Goal: Task Accomplishment & Management: Complete application form

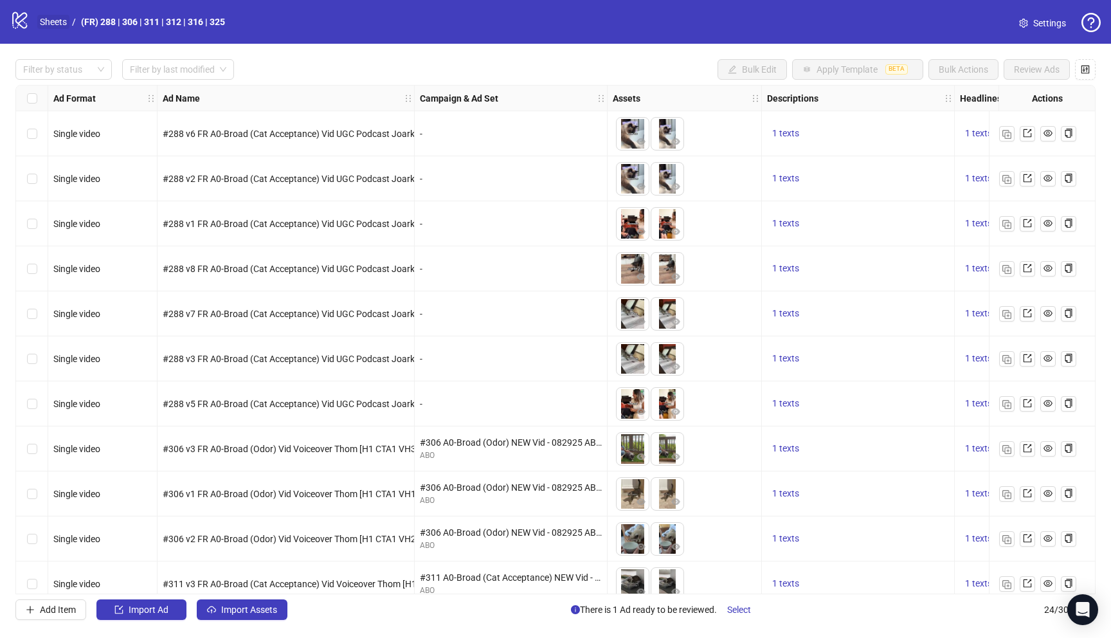
click at [60, 22] on link "Sheets" at bounding box center [53, 22] width 32 height 14
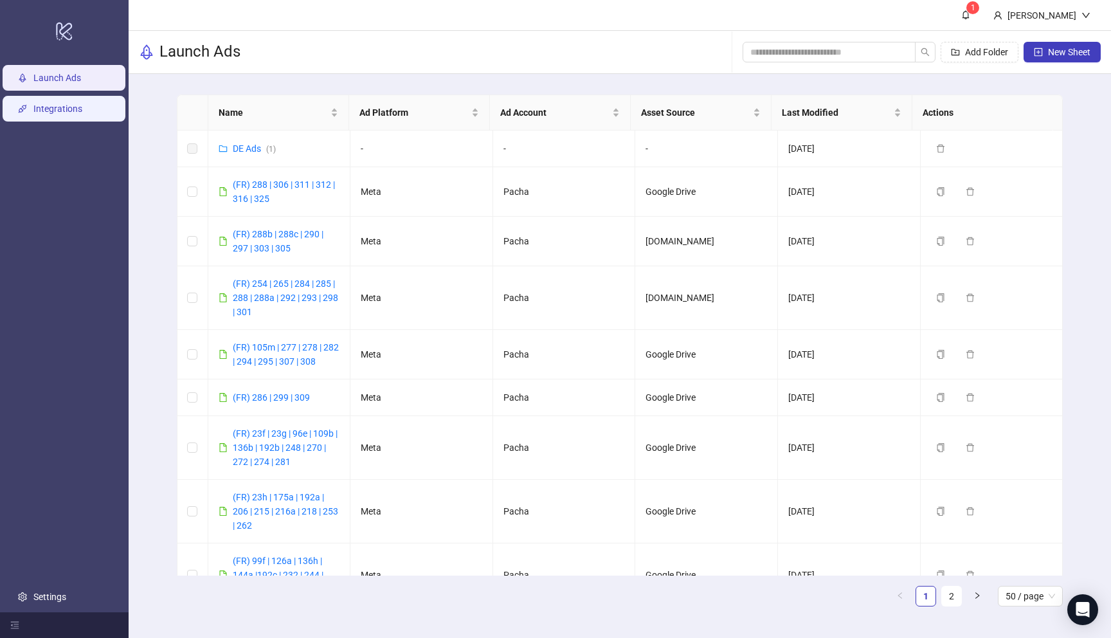
click at [55, 112] on link "Integrations" at bounding box center [57, 108] width 49 height 10
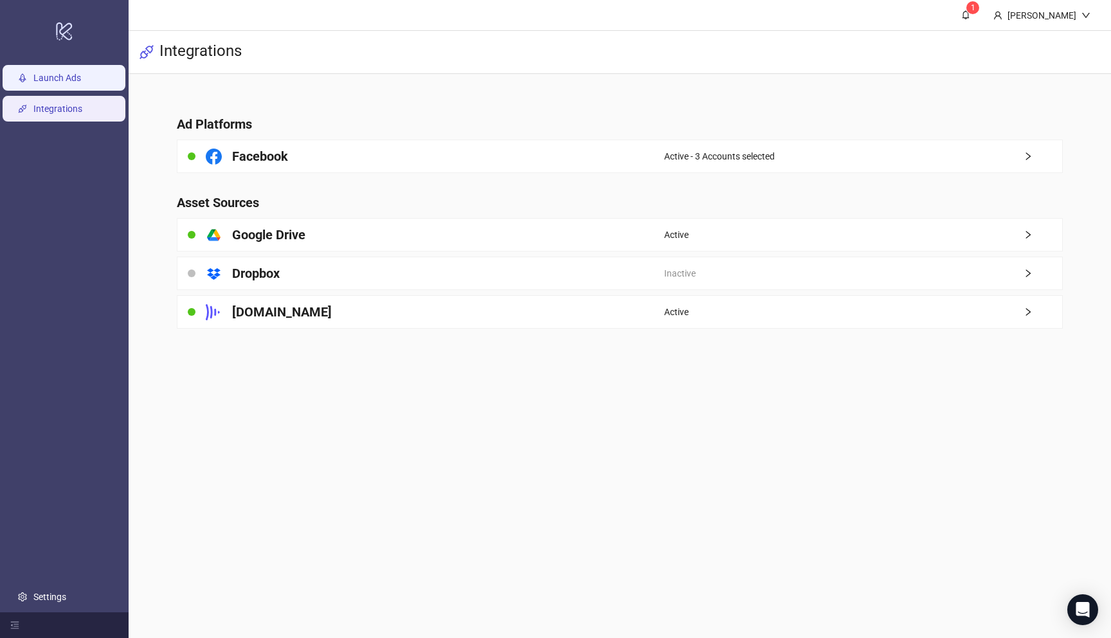
click at [54, 82] on link "Launch Ads" at bounding box center [57, 78] width 48 height 10
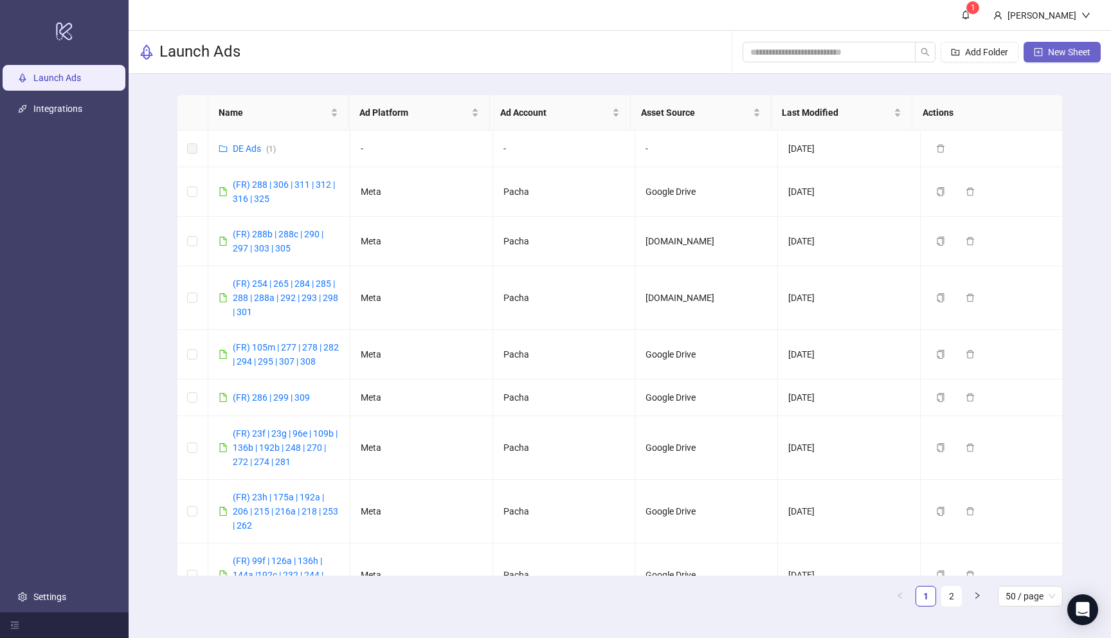
click at [1051, 51] on span "New Sheet" at bounding box center [1069, 52] width 42 height 10
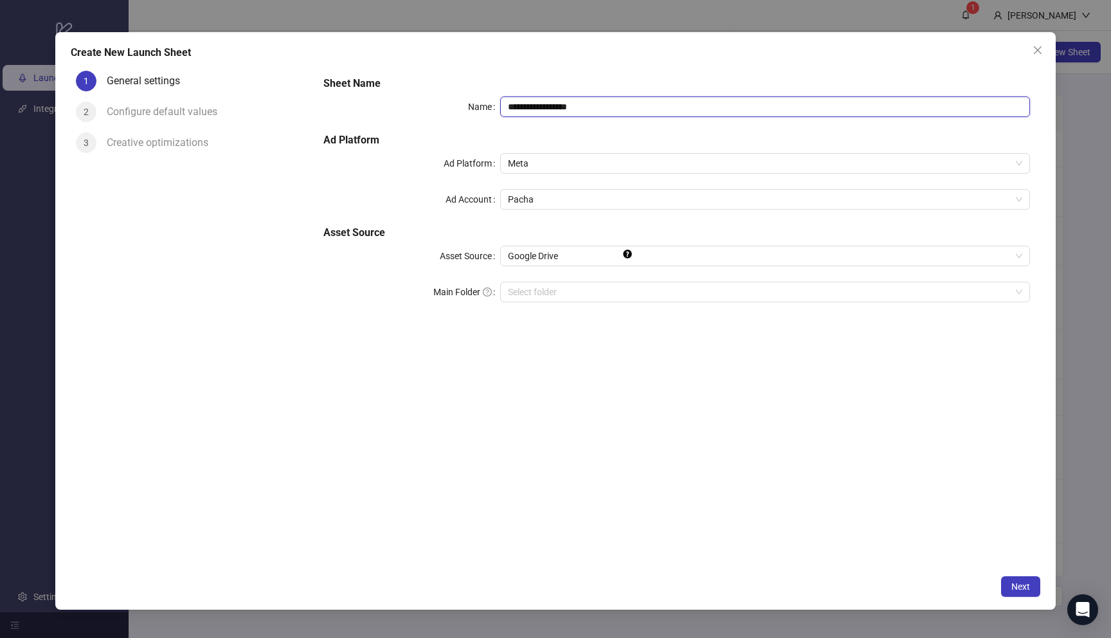
click at [640, 103] on input "**********" at bounding box center [765, 106] width 530 height 21
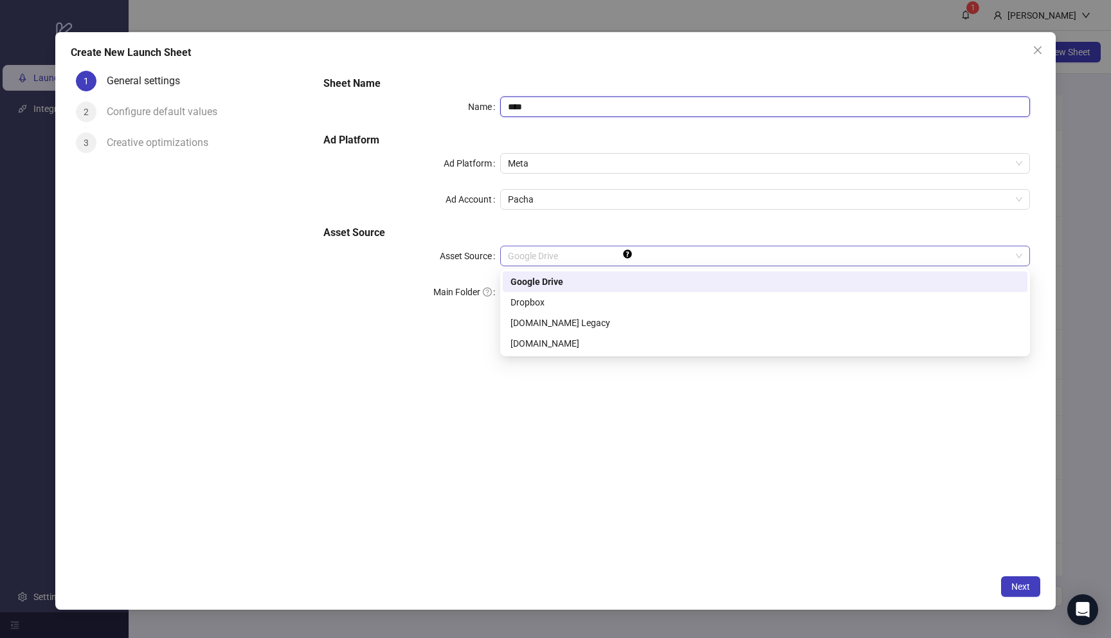
click at [661, 248] on span "Google Drive" at bounding box center [765, 255] width 514 height 19
type input "****"
click at [595, 343] on div "[DOMAIN_NAME]" at bounding box center [764, 343] width 509 height 14
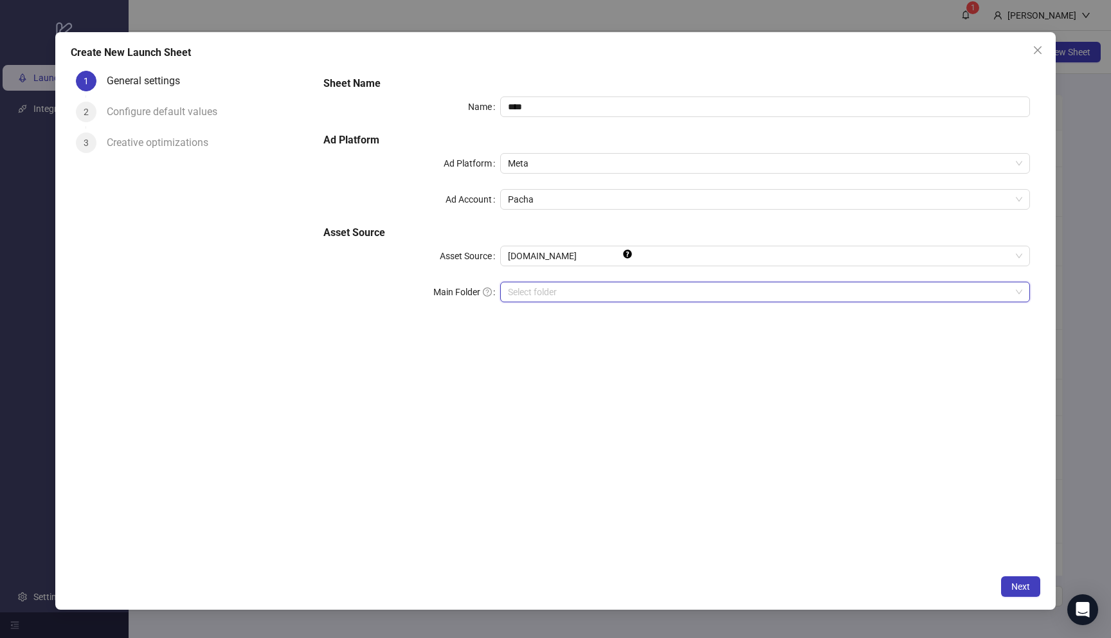
click at [615, 290] on input "search" at bounding box center [759, 291] width 503 height 19
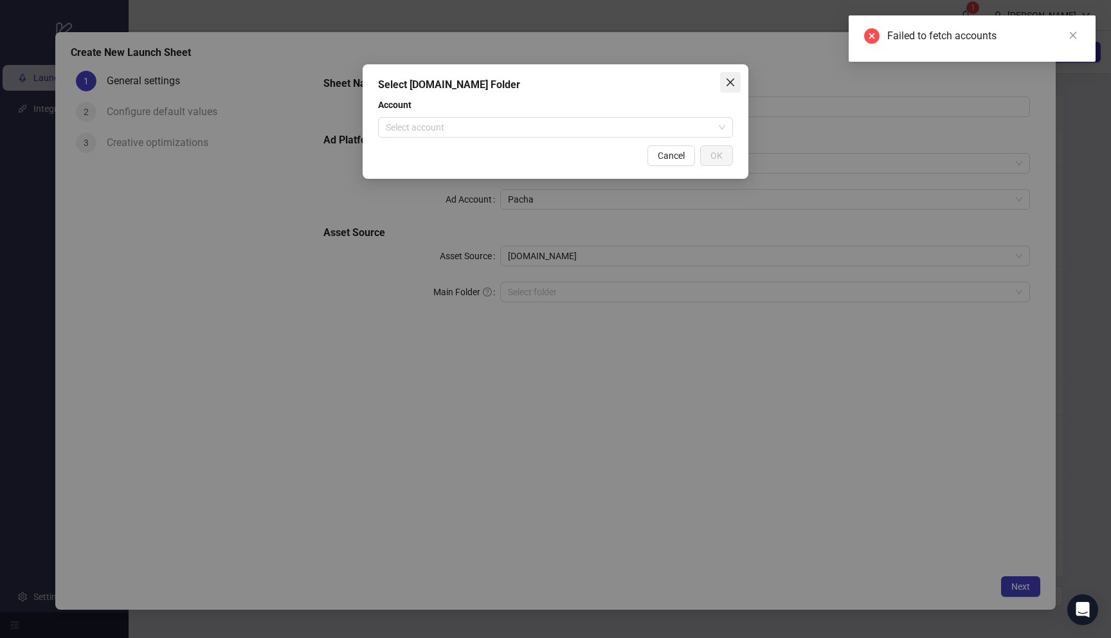
click at [729, 85] on icon "close" at bounding box center [730, 82] width 10 height 10
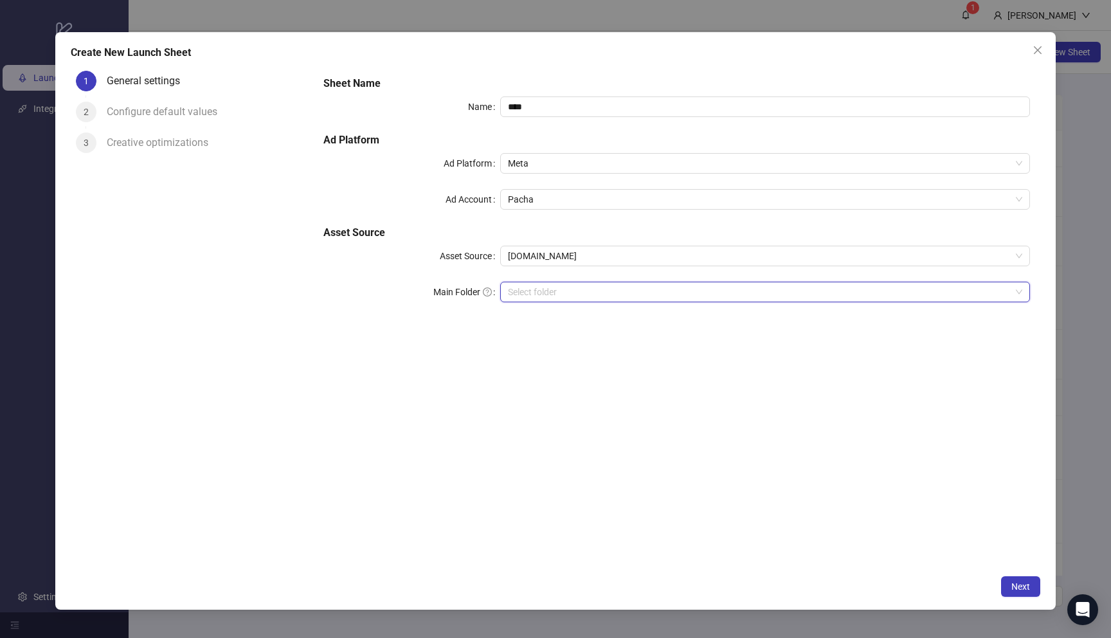
click at [968, 289] on input "search" at bounding box center [759, 291] width 503 height 19
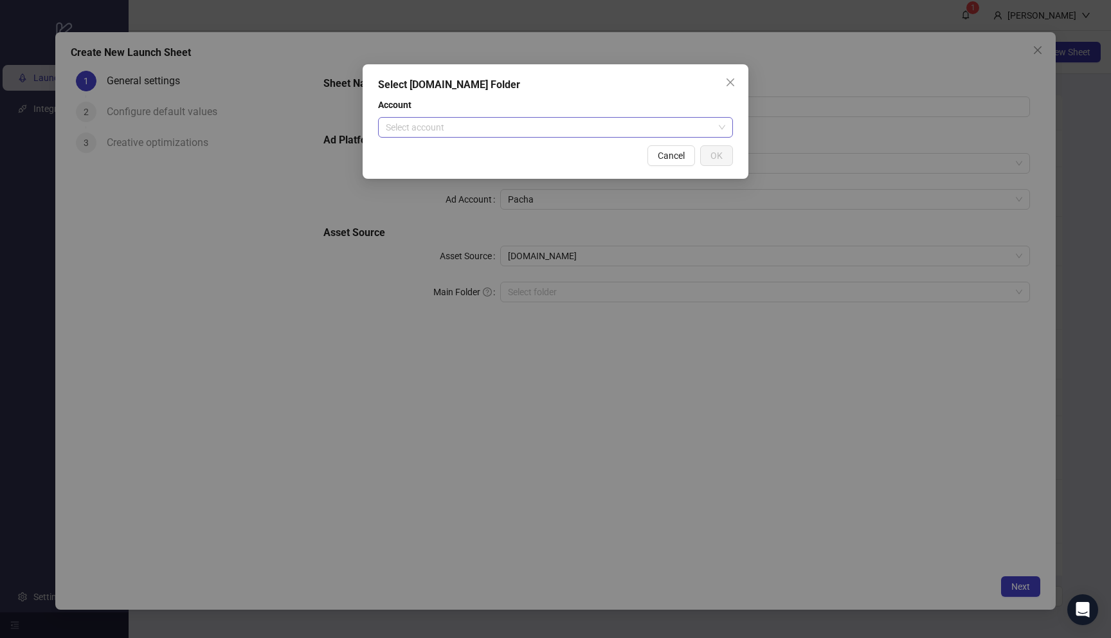
click at [666, 130] on input "search" at bounding box center [550, 127] width 328 height 19
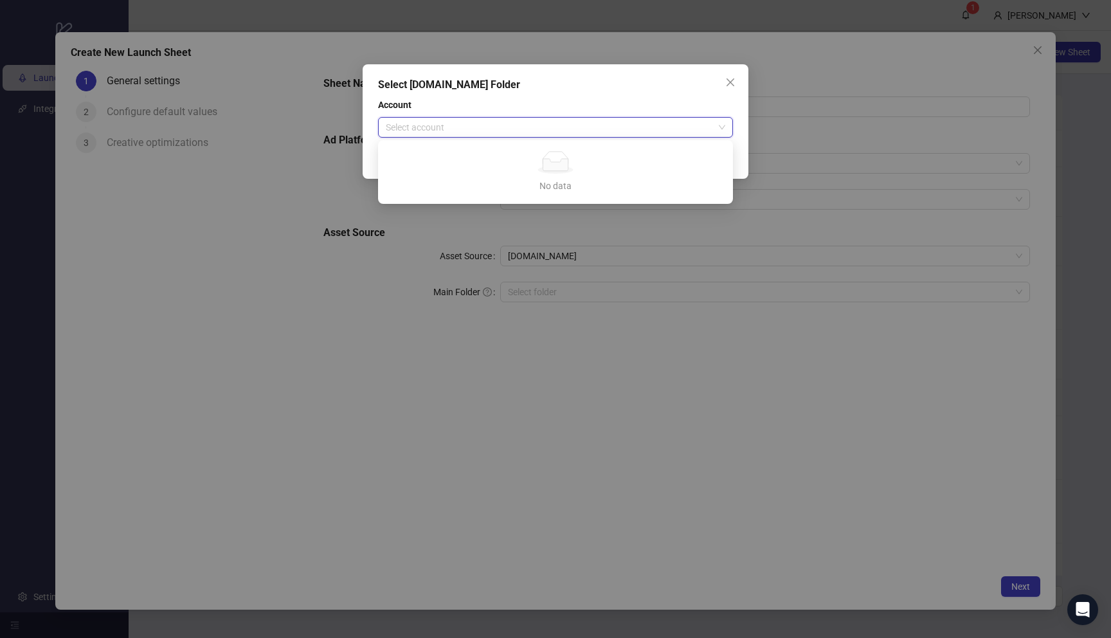
click at [666, 130] on input "search" at bounding box center [550, 127] width 328 height 19
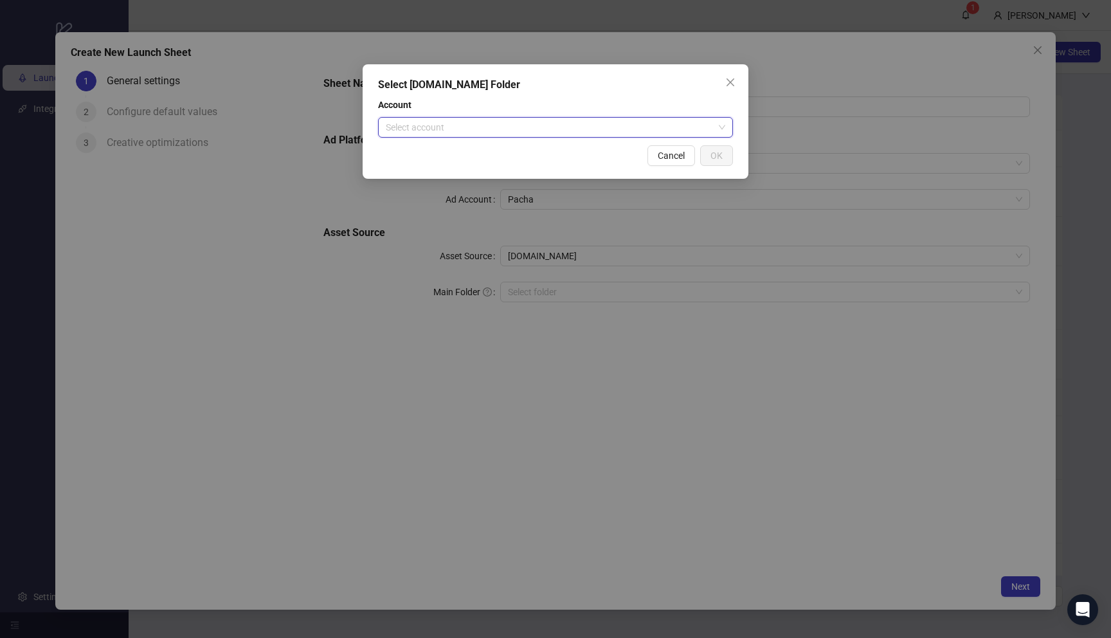
click at [730, 79] on icon "close" at bounding box center [730, 82] width 10 height 10
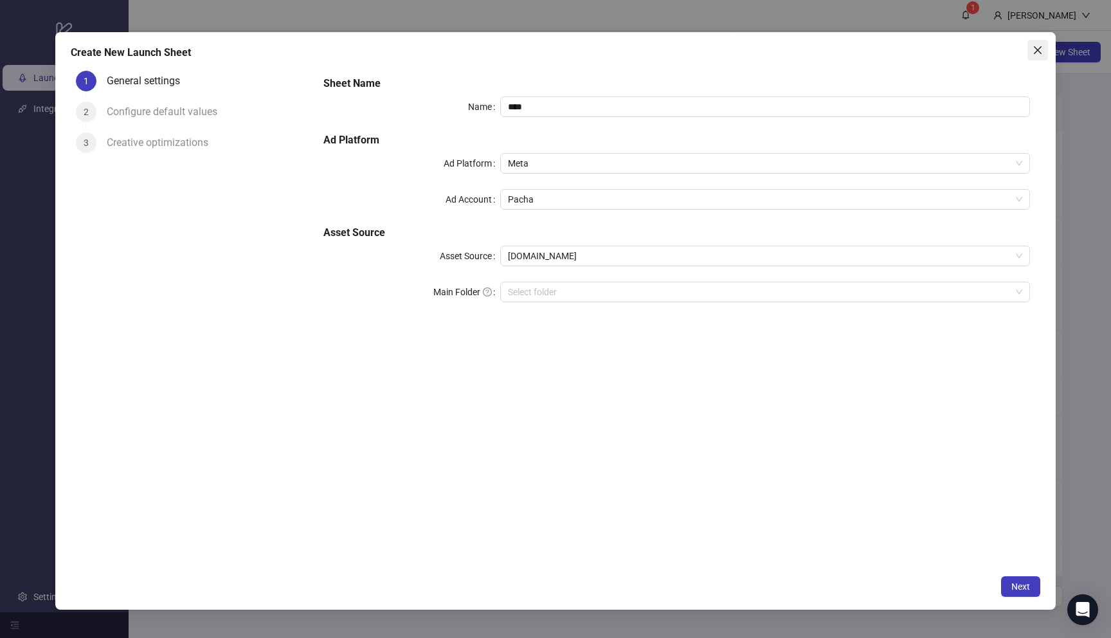
click at [1038, 48] on icon "close" at bounding box center [1037, 50] width 8 height 8
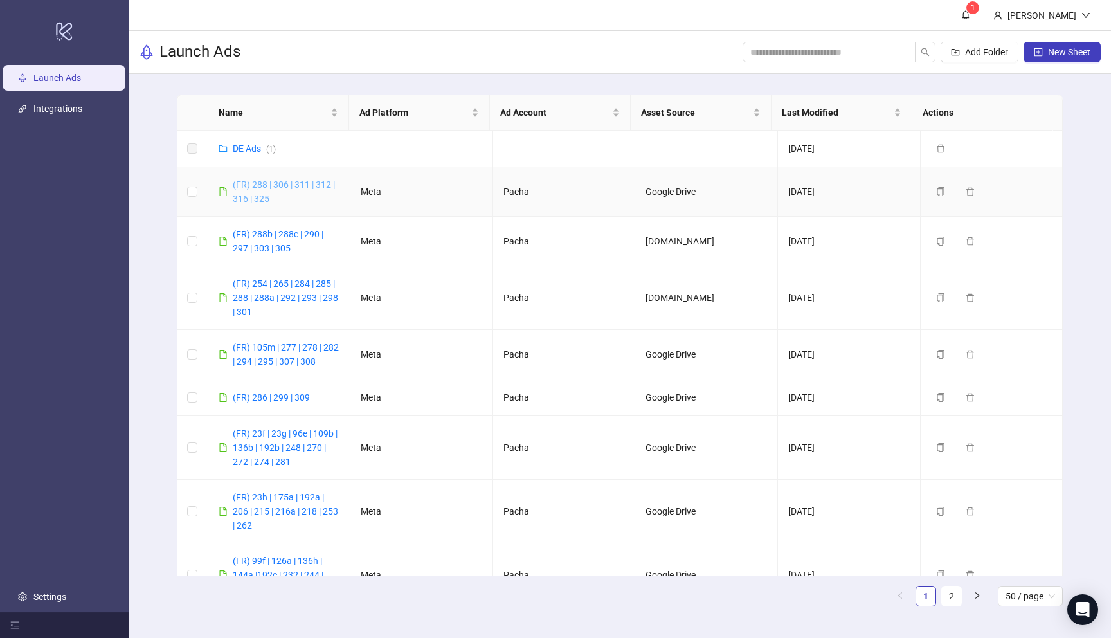
click at [253, 182] on link "(FR) 288 | 306 | 311 | 312 | 316 | 325" at bounding box center [284, 191] width 102 height 24
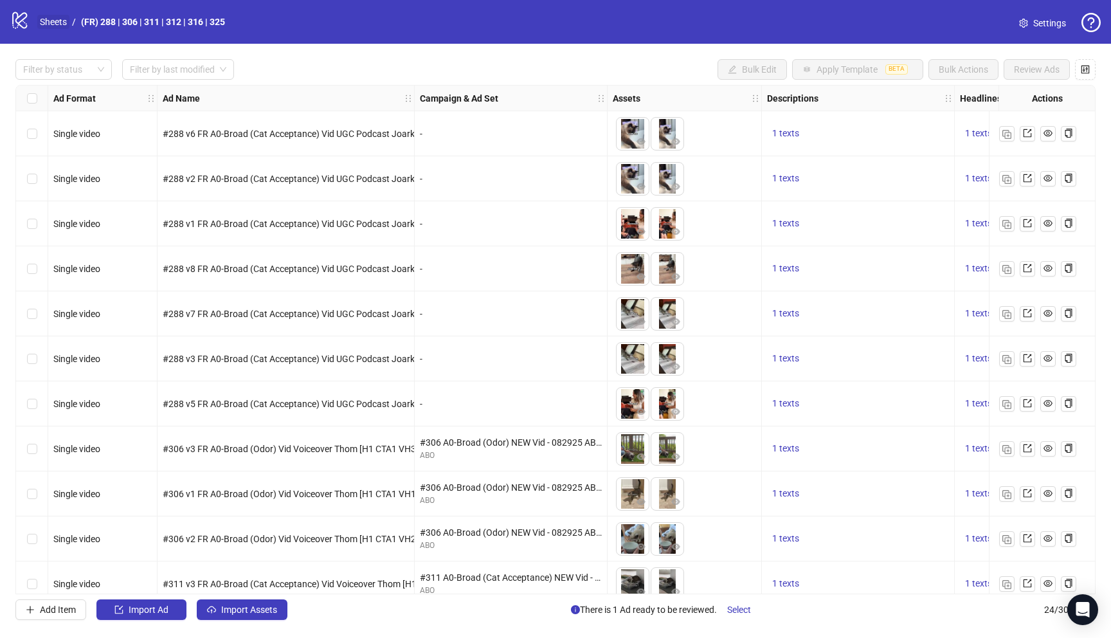
click at [57, 20] on link "Sheets" at bounding box center [53, 22] width 32 height 14
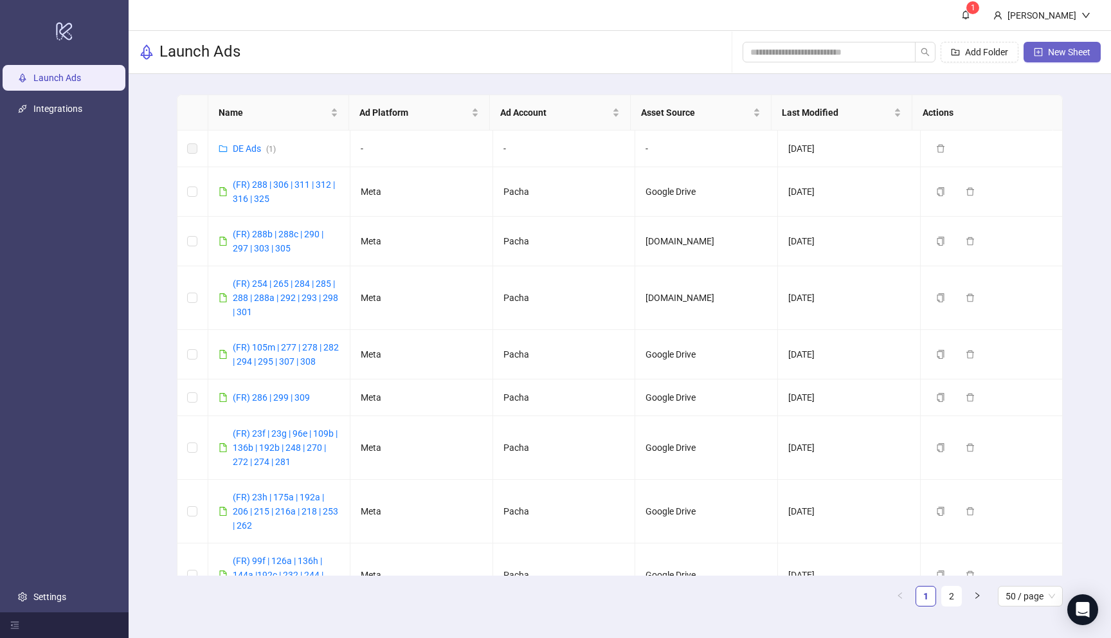
click at [1046, 53] on button "New Sheet" at bounding box center [1061, 52] width 77 height 21
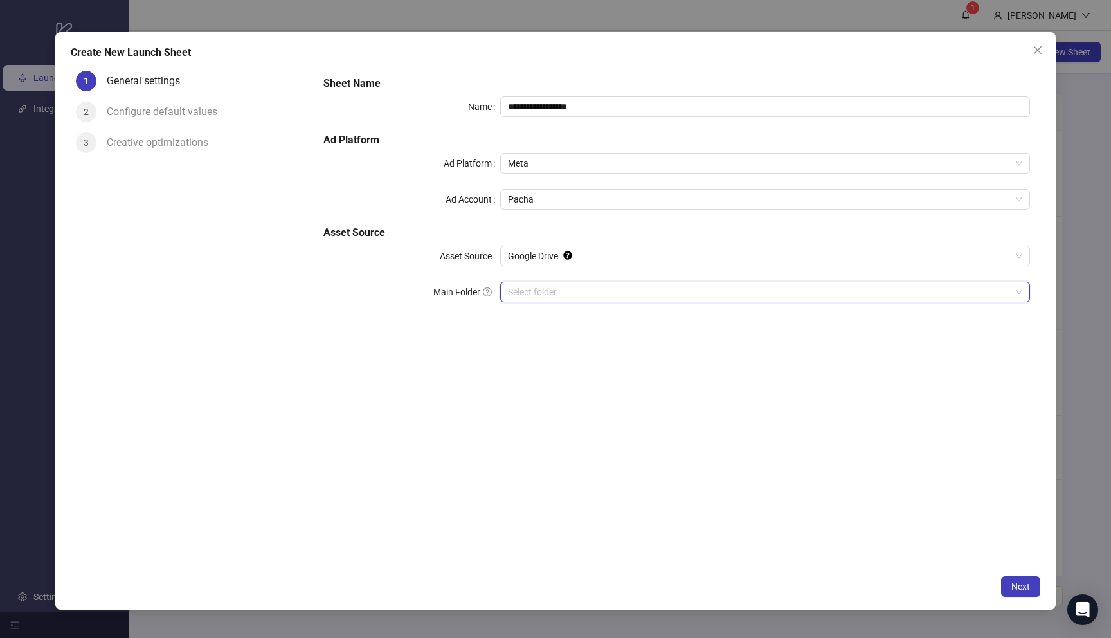
click at [568, 294] on input "Main Folder" at bounding box center [759, 291] width 503 height 19
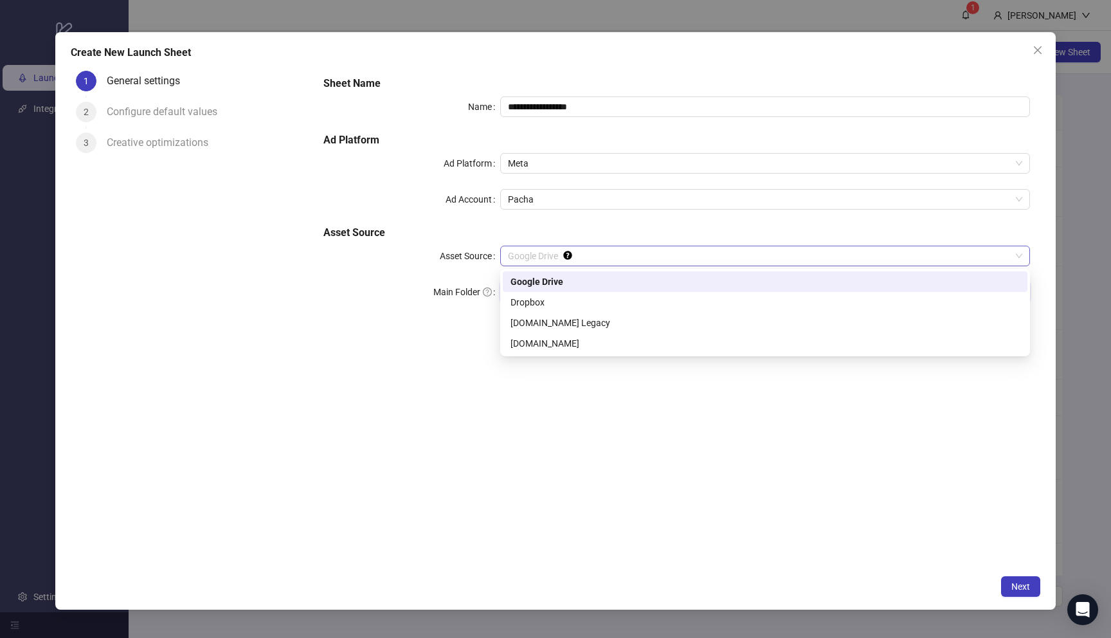
click at [648, 256] on span "Google Drive" at bounding box center [765, 255] width 514 height 19
click at [628, 280] on div "Google Drive" at bounding box center [764, 281] width 509 height 14
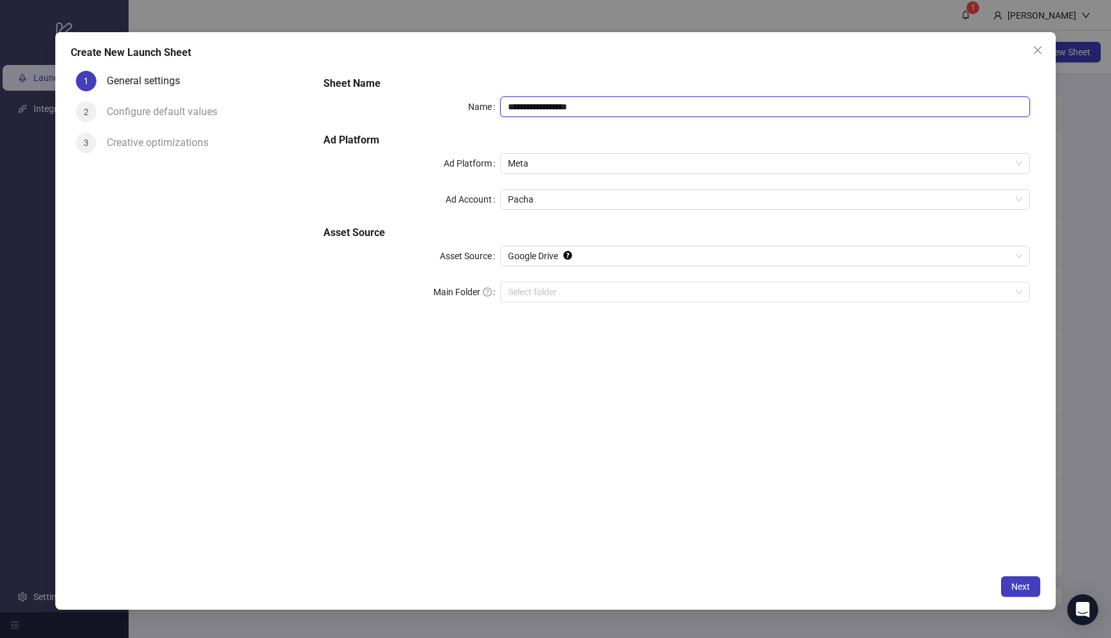
drag, startPoint x: 470, startPoint y: 100, endPoint x: 415, endPoint y: 97, distance: 55.3
click at [415, 97] on div "**********" at bounding box center [676, 106] width 706 height 21
type input "****"
click at [668, 297] on input "Main Folder" at bounding box center [759, 291] width 503 height 19
click at [1011, 582] on span "Next" at bounding box center [1020, 586] width 19 height 10
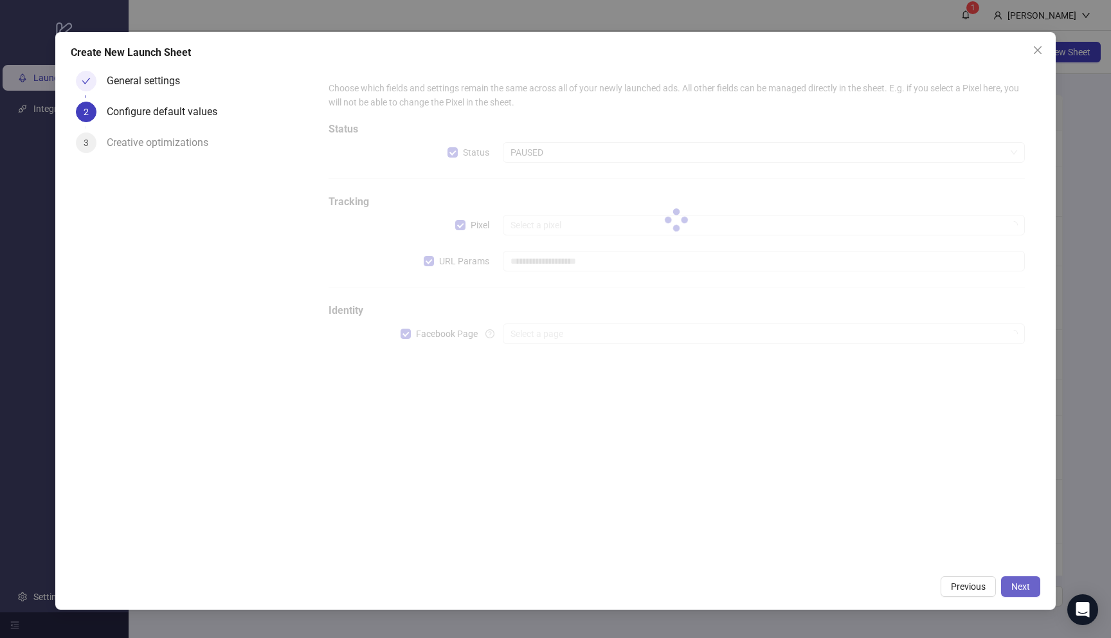
type input "**********"
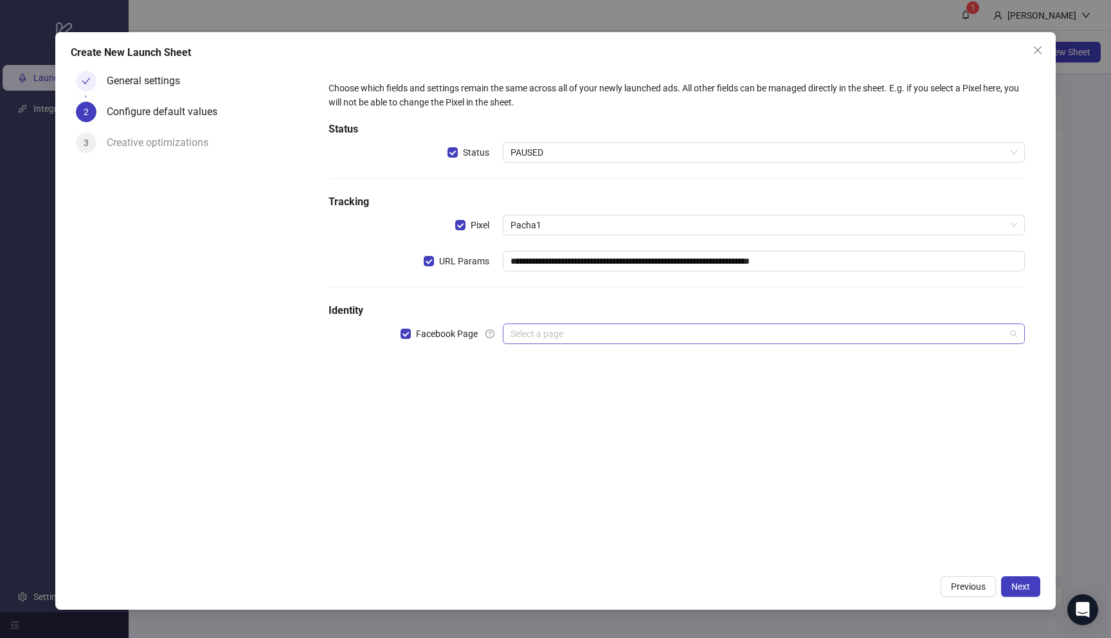
click at [659, 327] on input "search" at bounding box center [757, 333] width 495 height 19
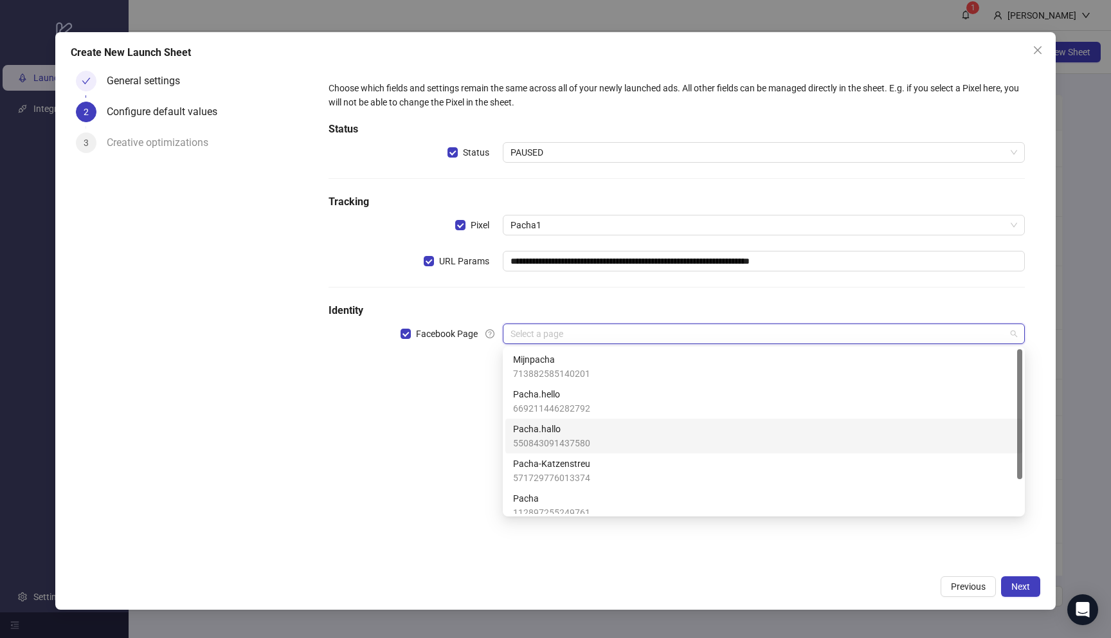
scroll to position [14, 0]
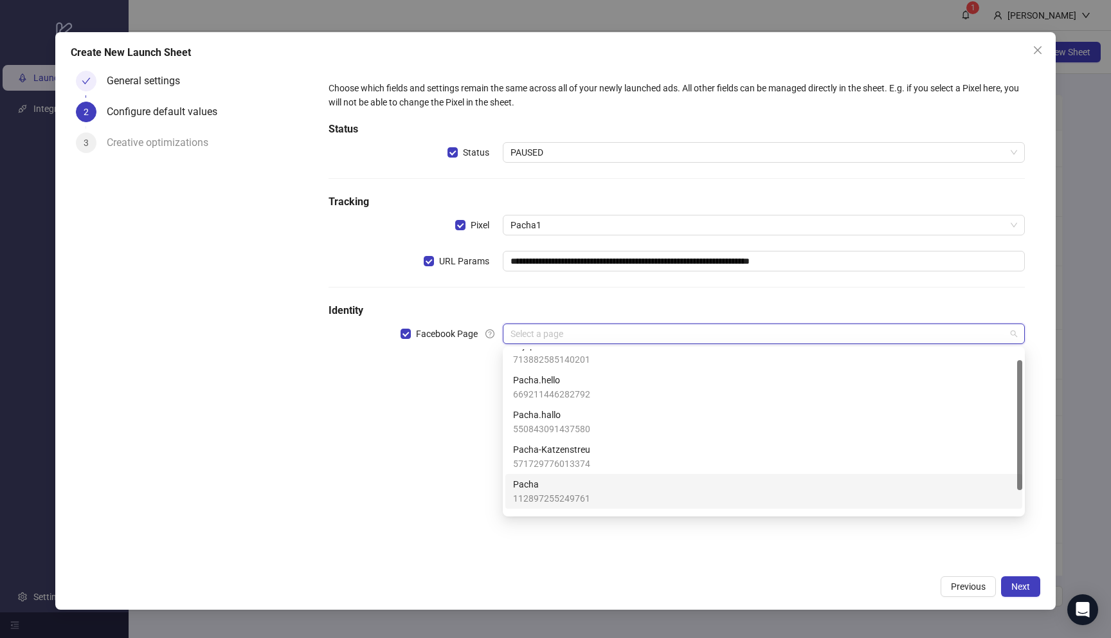
click at [625, 481] on div "Pacha 112897255249761" at bounding box center [763, 491] width 501 height 28
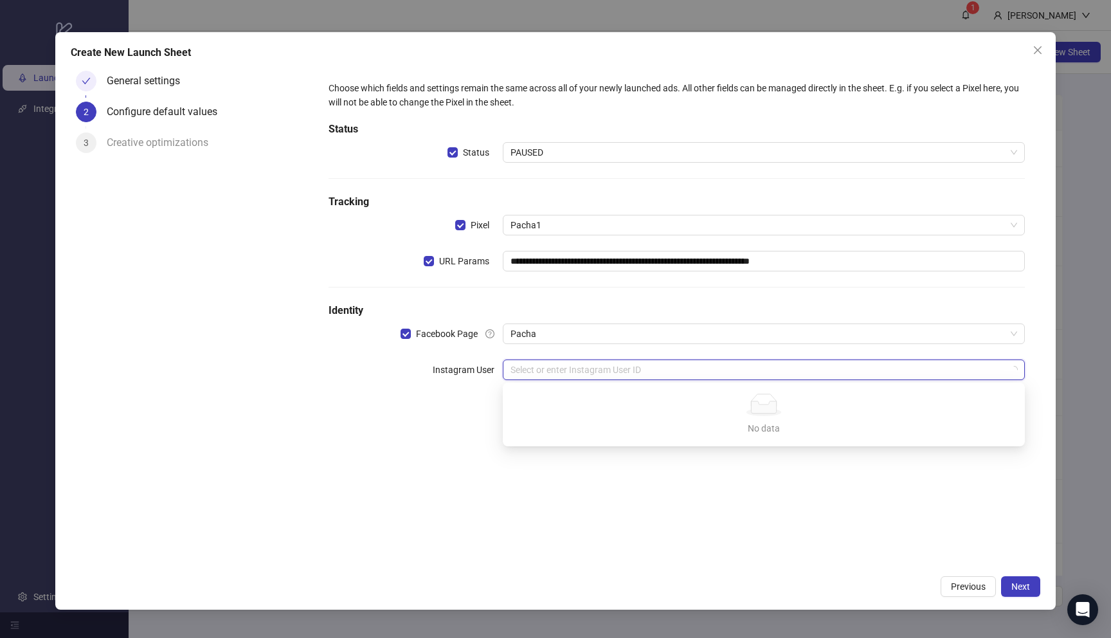
click at [593, 375] on input "search" at bounding box center [757, 369] width 495 height 19
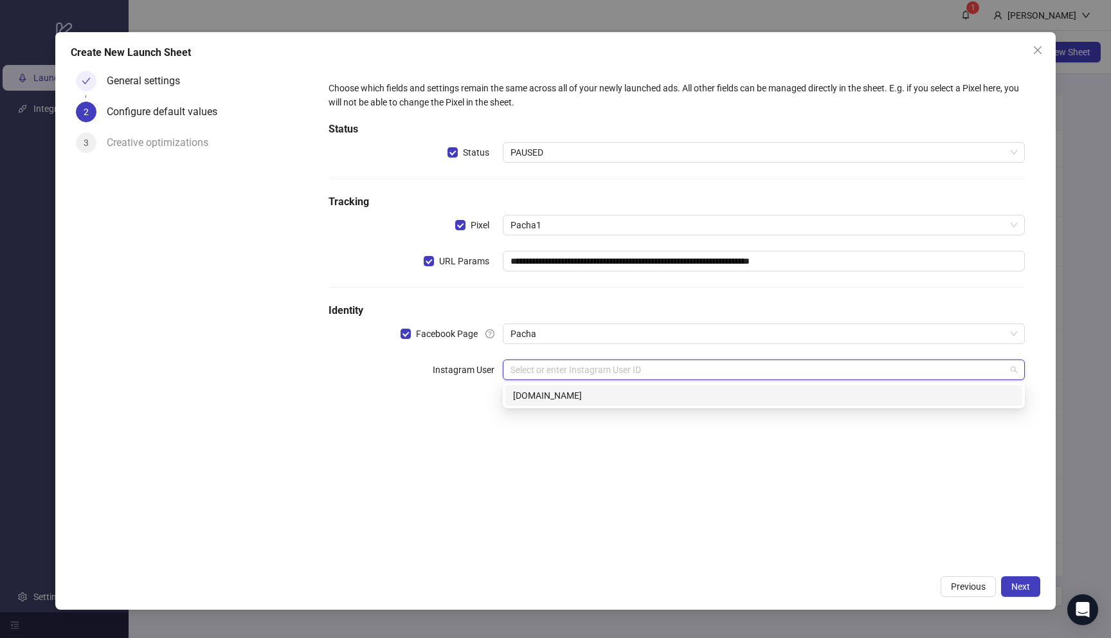
click at [631, 400] on div "[DOMAIN_NAME]" at bounding box center [763, 395] width 501 height 14
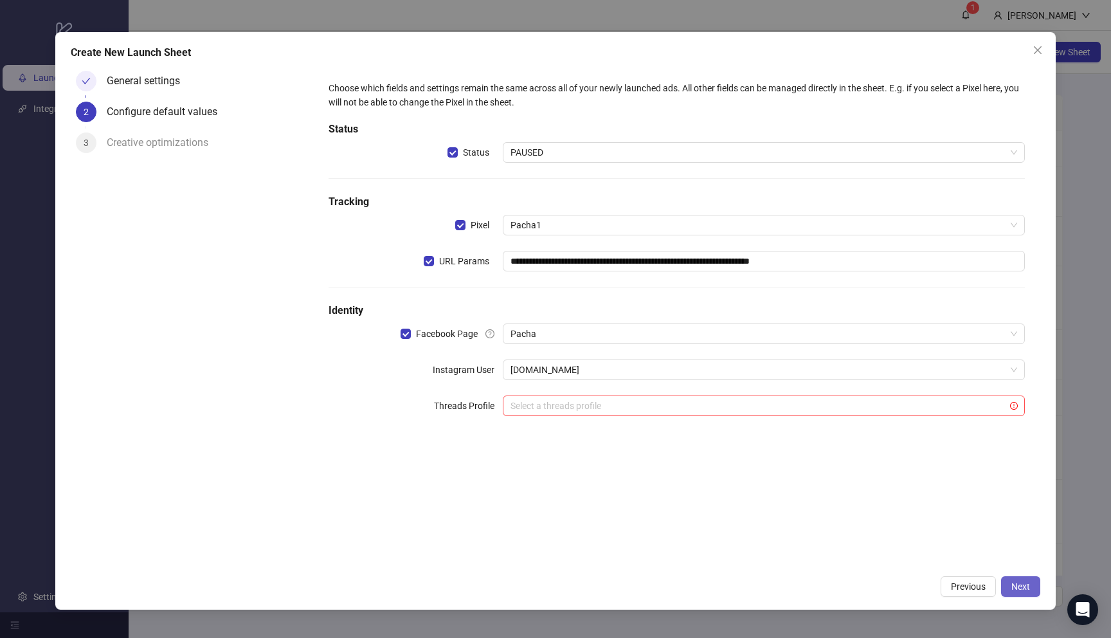
click at [1022, 586] on span "Next" at bounding box center [1020, 586] width 19 height 10
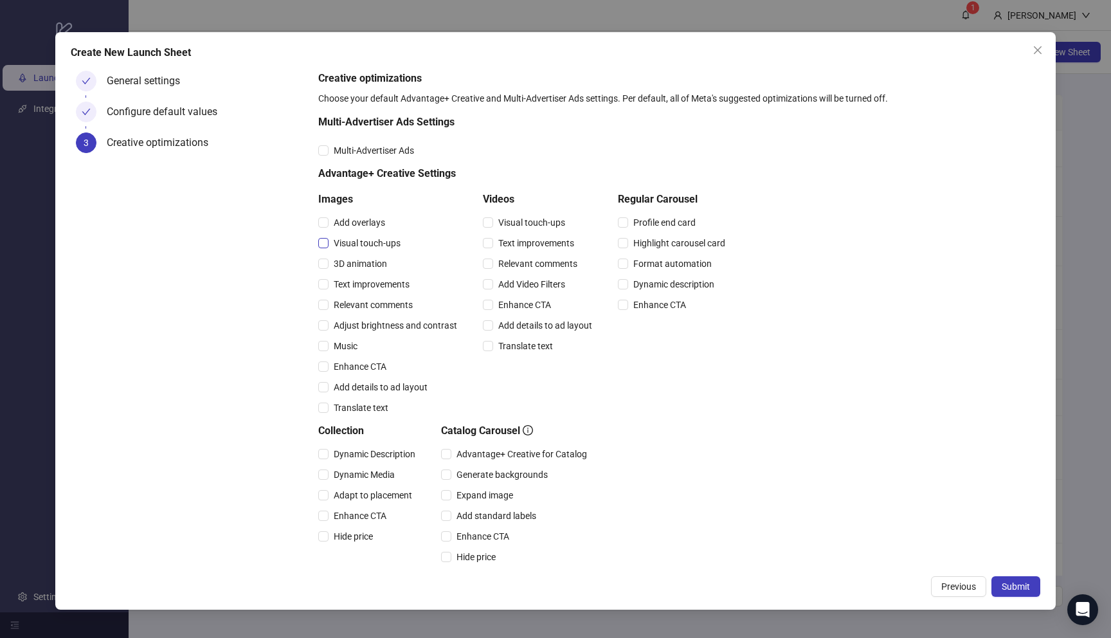
click at [351, 247] on span "Visual touch-ups" at bounding box center [366, 243] width 77 height 14
click at [379, 306] on span "Relevant comments" at bounding box center [372, 305] width 89 height 14
click at [535, 243] on span "Text improvements" at bounding box center [536, 243] width 86 height 14
drag, startPoint x: 555, startPoint y: 261, endPoint x: 755, endPoint y: 395, distance: 241.4
click at [555, 261] on span "Relevant comments" at bounding box center [537, 263] width 89 height 14
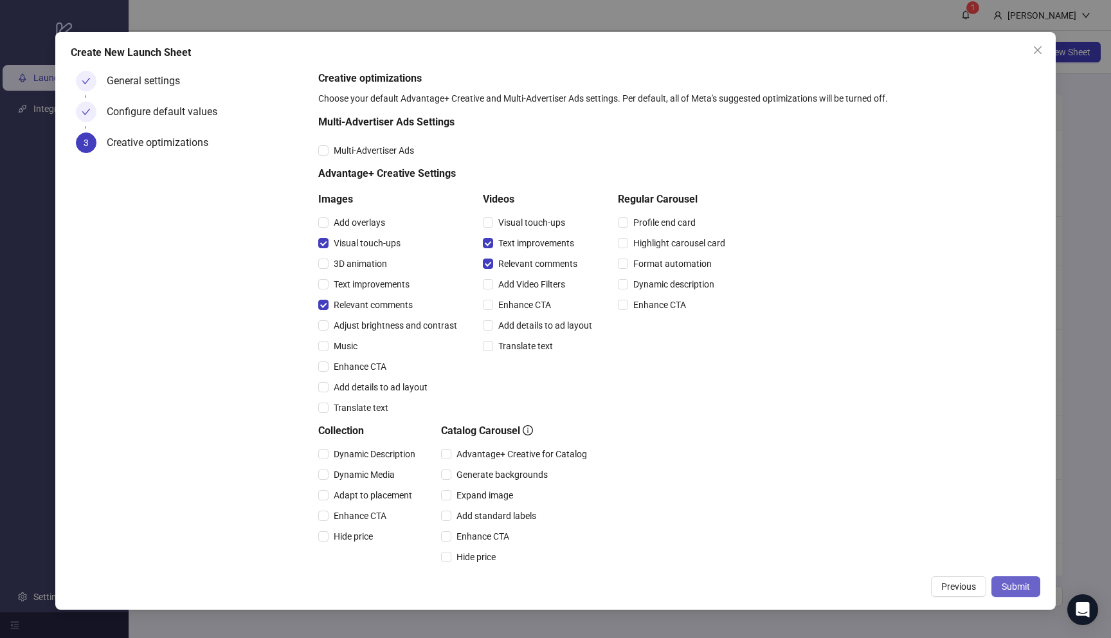
click at [1028, 582] on span "Submit" at bounding box center [1015, 586] width 28 height 10
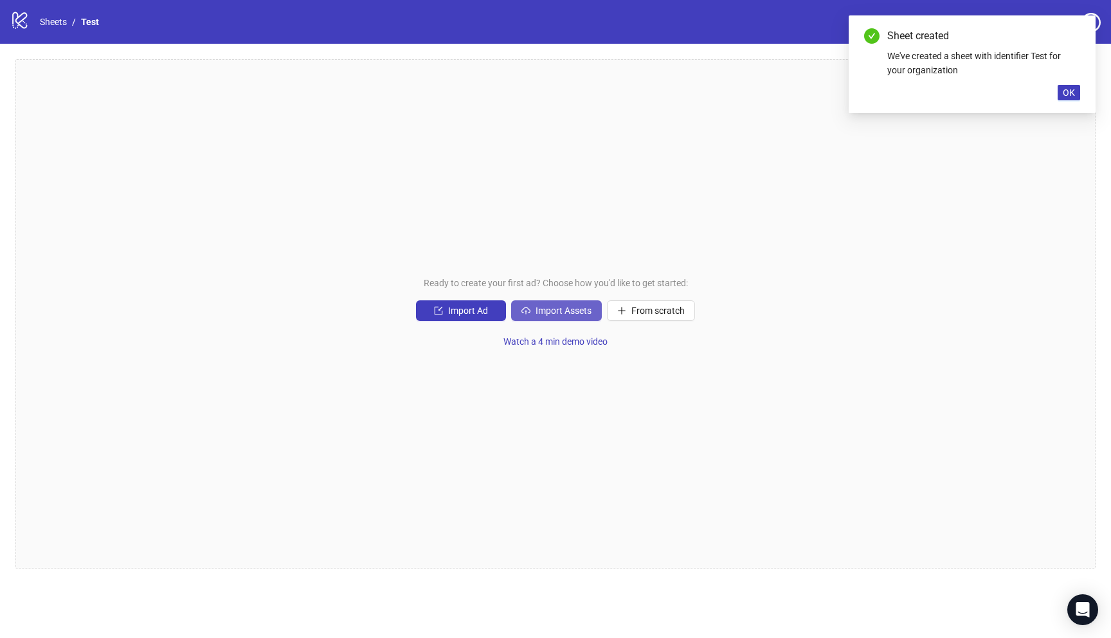
click at [570, 306] on span "Import Assets" at bounding box center [563, 310] width 56 height 10
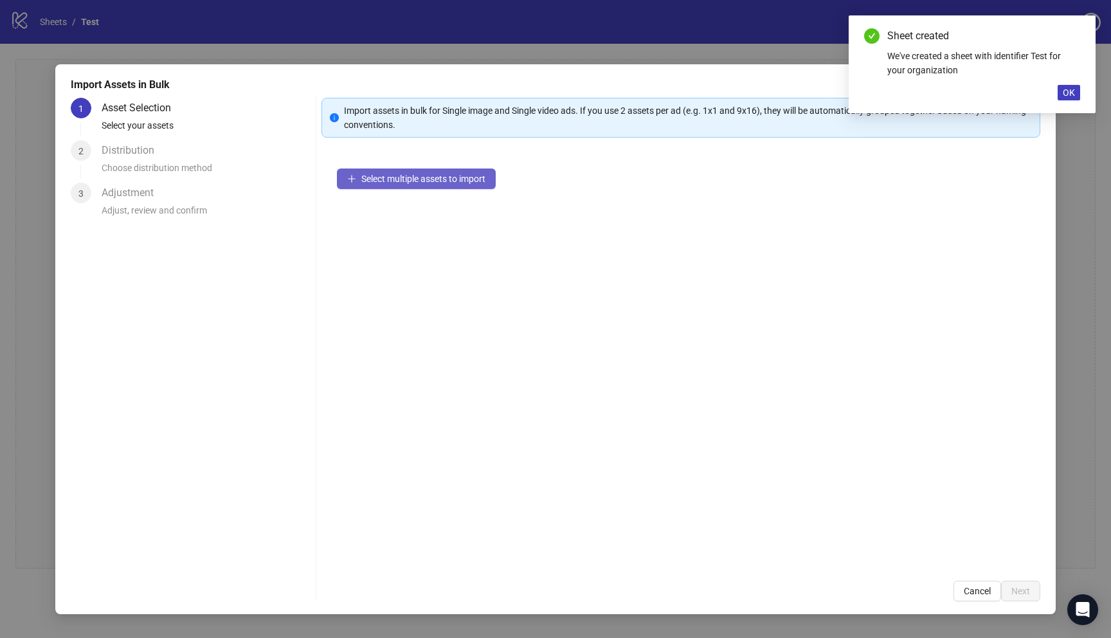
click at [424, 174] on span "Select multiple assets to import" at bounding box center [423, 179] width 124 height 10
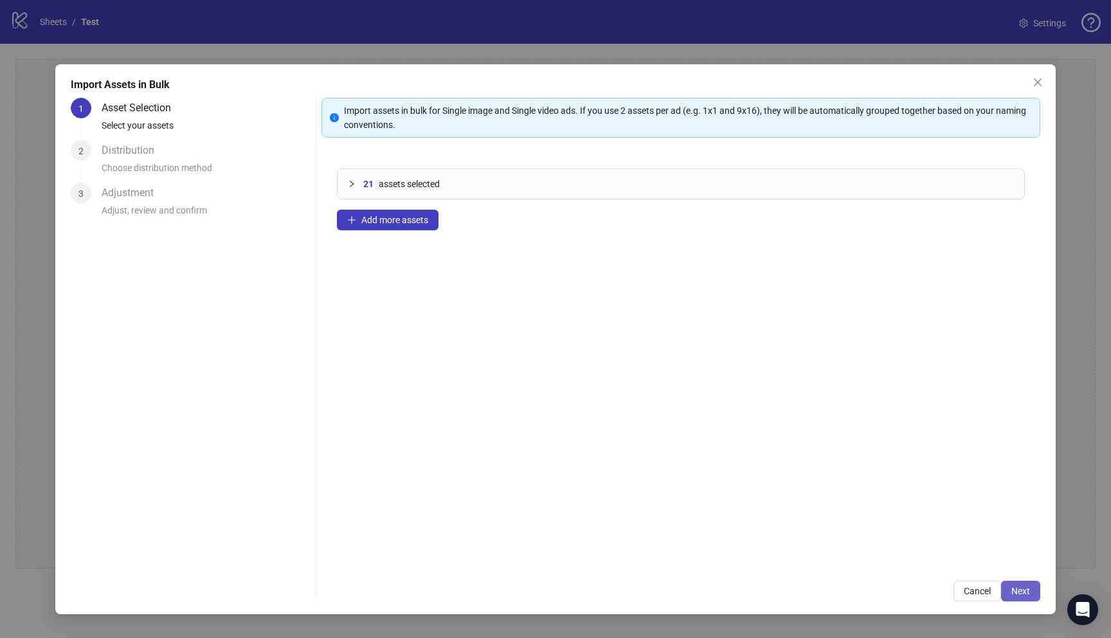
click at [1016, 592] on span "Next" at bounding box center [1020, 591] width 19 height 10
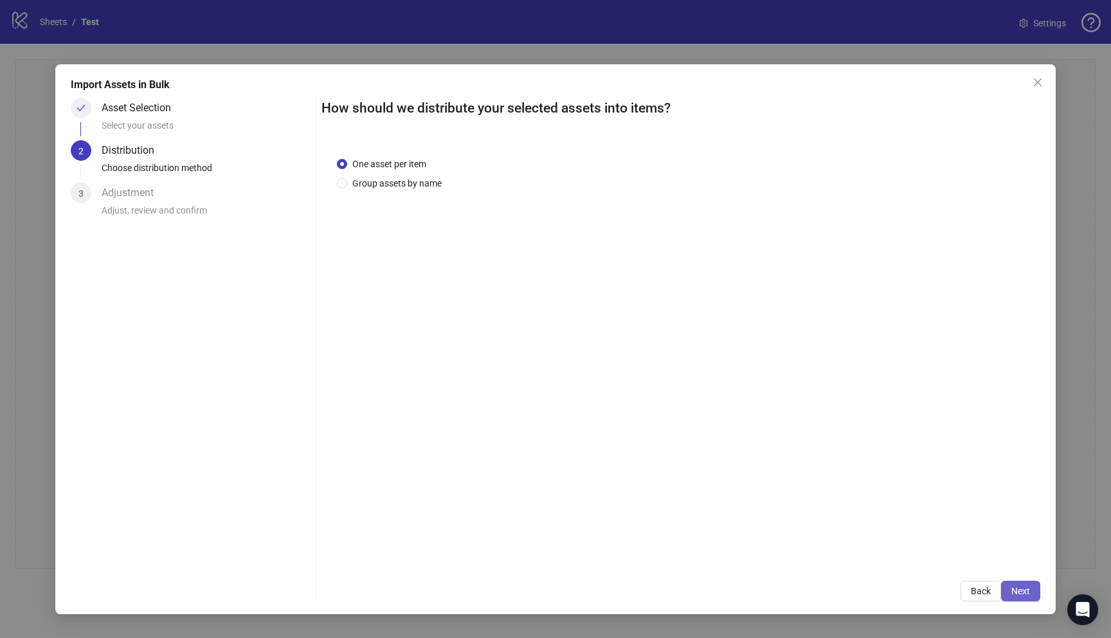
click at [1014, 586] on span "Next" at bounding box center [1020, 591] width 19 height 10
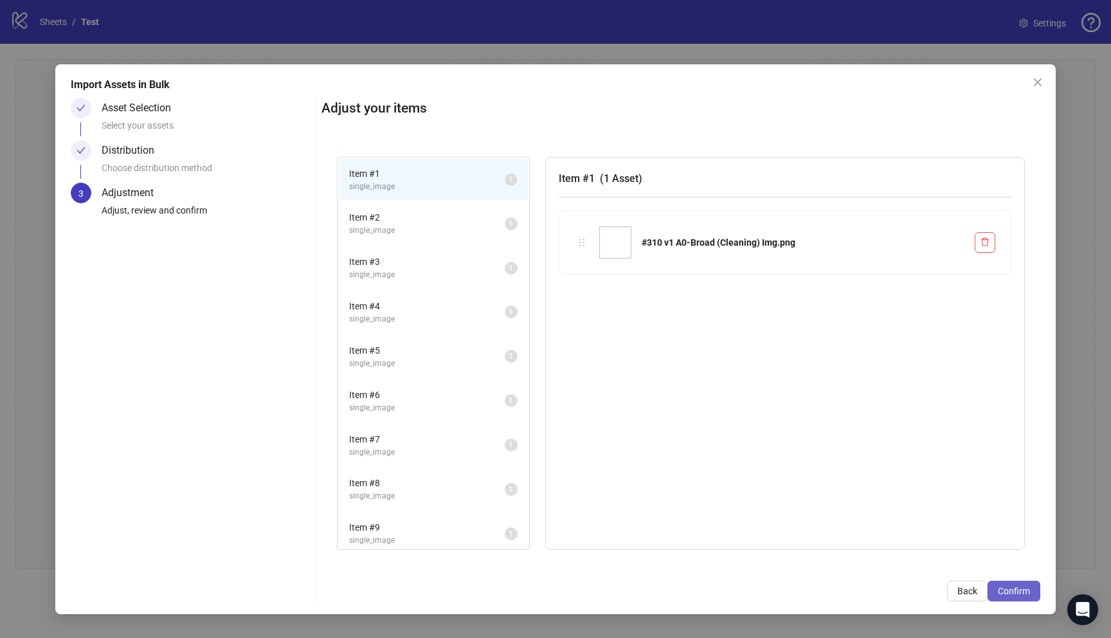
click at [1015, 588] on span "Confirm" at bounding box center [1014, 591] width 32 height 10
